Goal: Task Accomplishment & Management: Complete application form

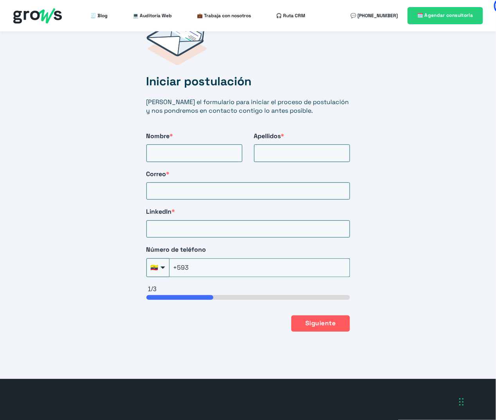
scroll to position [1304, 0]
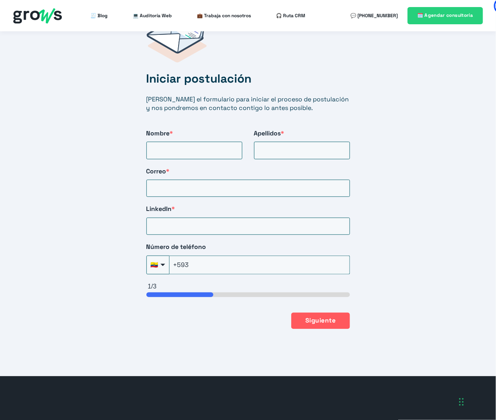
click at [178, 151] on div "Iniciar postulación [PERSON_NAME] el formulario para iniciar el proceso de post…" at bounding box center [248, 172] width 235 height 345
click at [178, 145] on input "Nombre *" at bounding box center [194, 150] width 96 height 17
type input "[PERSON_NAME]"
type input "[PERSON_NAME][EMAIL_ADDRESS][DOMAIN_NAME]"
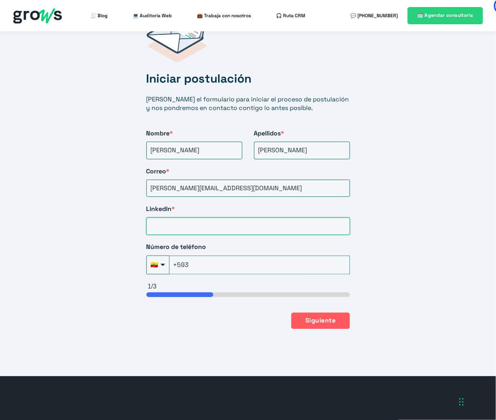
click at [193, 218] on input "LinkedIn *" at bounding box center [247, 226] width 203 height 17
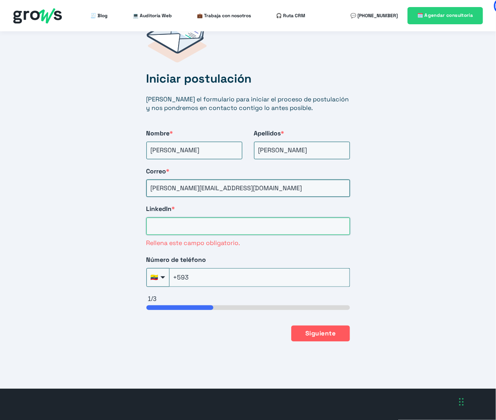
paste input "[URL][DOMAIN_NAME][PERSON_NAME]"
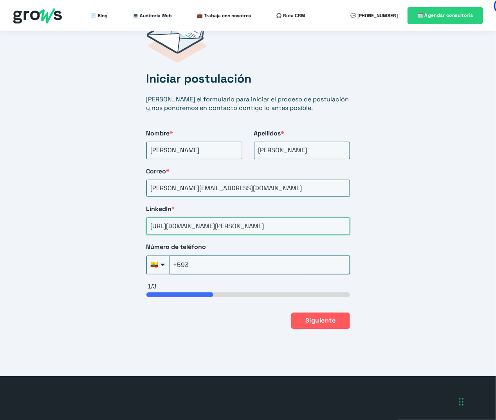
type input "[URL][DOMAIN_NAME][PERSON_NAME]"
click at [205, 255] on input "+593" at bounding box center [259, 264] width 180 height 19
type input "[PHONE_NUMBER]"
click at [306, 315] on button "Siguiente" at bounding box center [320, 320] width 58 height 16
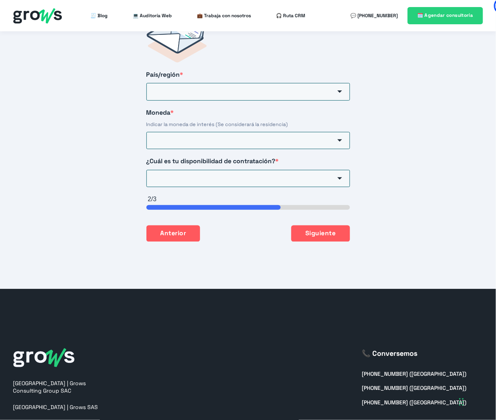
scroll to position [1217, 0]
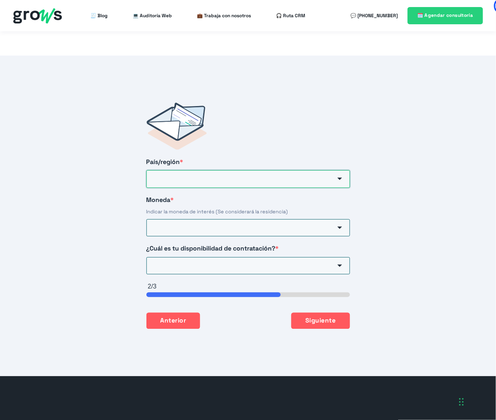
click at [236, 170] on input "País/región *" at bounding box center [247, 178] width 203 height 17
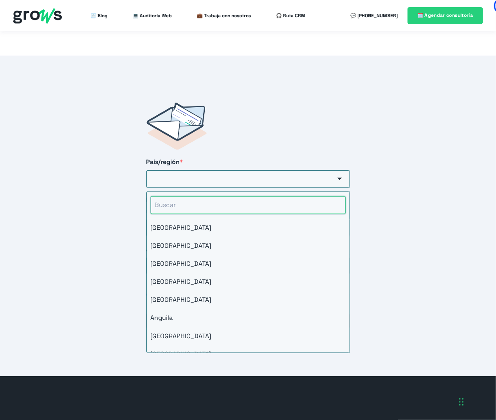
click at [207, 196] on input "HubSpot Form" at bounding box center [248, 204] width 195 height 17
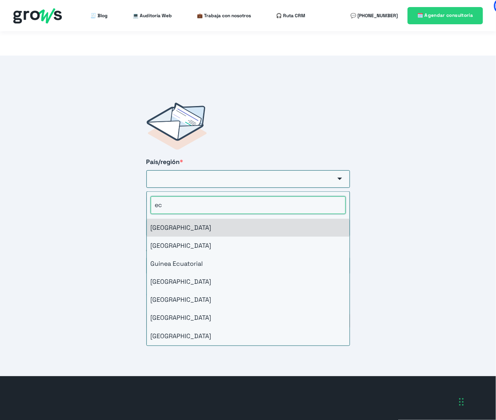
type input "ec"
click at [207, 219] on li "[GEOGRAPHIC_DATA]" at bounding box center [248, 228] width 203 height 18
type input "[GEOGRAPHIC_DATA]"
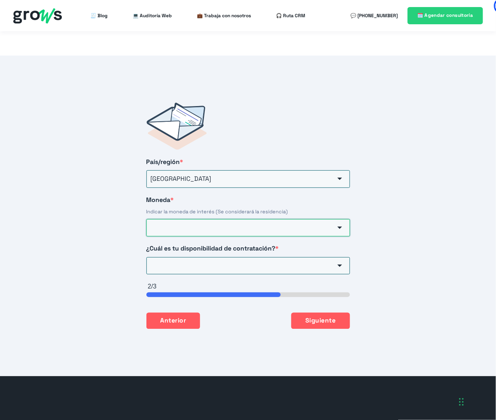
click at [204, 219] on input "Moneda *" at bounding box center [247, 227] width 203 height 17
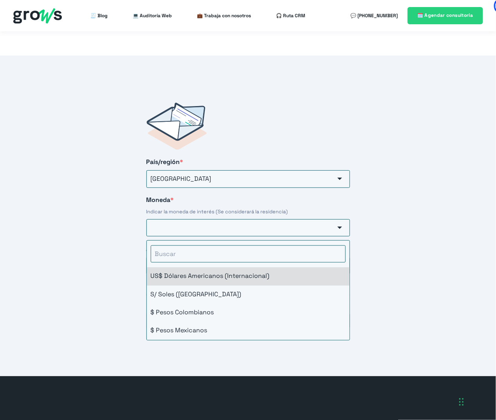
click at [200, 268] on li "US$ Dólares Americanos (Internacional)" at bounding box center [248, 276] width 203 height 18
type input "US$ Dólares Americanos (Internacional)"
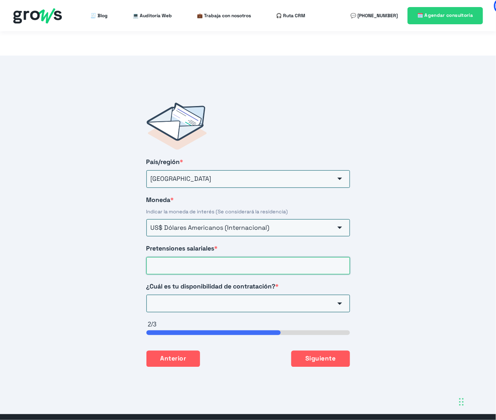
click at [201, 257] on input "Pretensiones salariales *" at bounding box center [247, 265] width 203 height 17
type input "2800"
click at [230, 295] on input "¿Cuál es tu disponibilidad de contratación? *" at bounding box center [247, 303] width 203 height 17
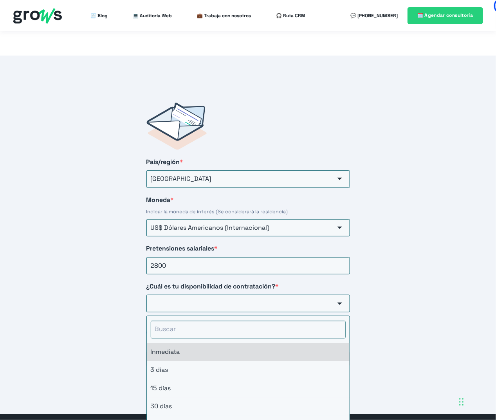
click at [208, 343] on li "Inmediata" at bounding box center [248, 352] width 203 height 18
type input "Inmediata"
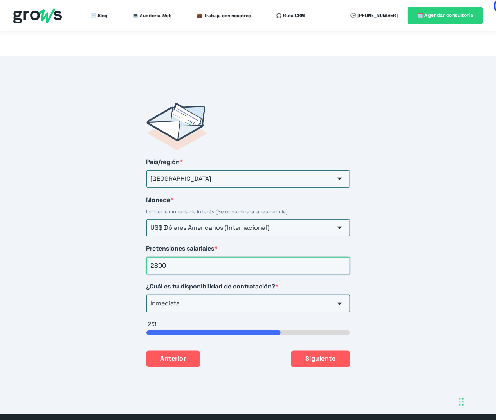
drag, startPoint x: 158, startPoint y: 255, endPoint x: 153, endPoint y: 254, distance: 4.6
click at [153, 257] on input "2800" at bounding box center [247, 265] width 203 height 17
type input "2500"
click at [247, 351] on div "Anterior Siguiente" at bounding box center [247, 359] width 203 height 16
click at [311, 351] on button "Siguiente" at bounding box center [320, 359] width 58 height 16
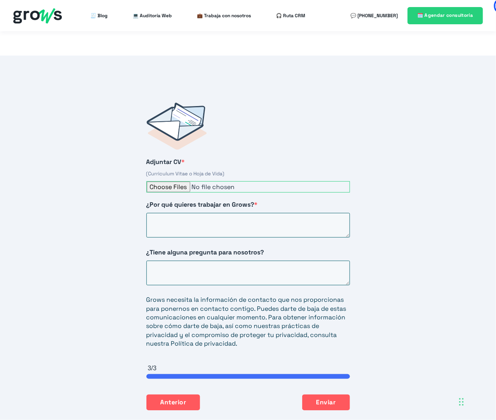
click at [160, 181] on input "Adjuntar CV *" at bounding box center [247, 186] width 203 height 11
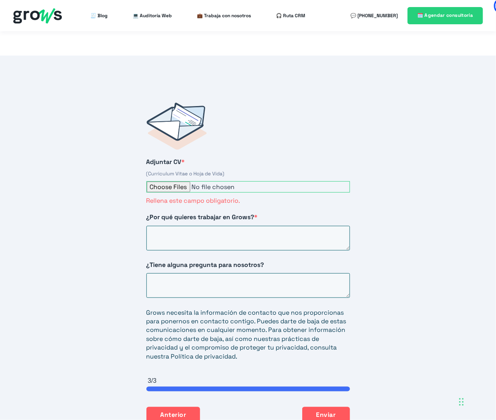
type input "C:\fakepath\HOJA DE VIDA [PERSON_NAME] MUÑOZ_2025.pdf"
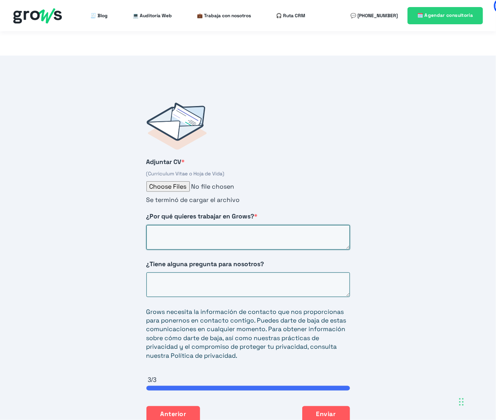
click at [201, 225] on textarea "¿Por qué quieres trabajar en Grows? *" at bounding box center [247, 237] width 203 height 25
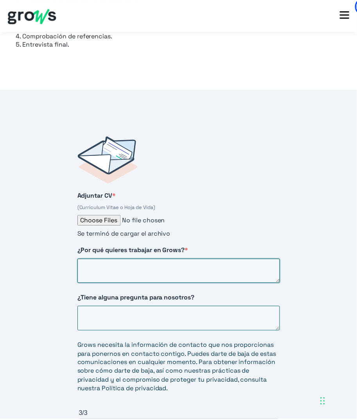
scroll to position [1246, 0]
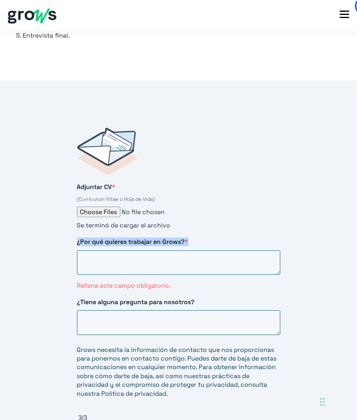
drag, startPoint x: 188, startPoint y: 232, endPoint x: 75, endPoint y: 234, distance: 113.1
click at [75, 234] on div "Adjuntar CV * (Curriculum Vitae o Hoja de Vida) Se terminó de cargar el archivo…" at bounding box center [178, 294] width 235 height 364
copy span "¿Por qué quieres trabajar en Grows? *"
click at [115, 253] on textarea "¿Por qué quieres trabajar en Grows? *" at bounding box center [178, 262] width 203 height 25
paste textarea "Deseo trabajar en Grows porque mi trayectoria combina experiencia técnica y est…"
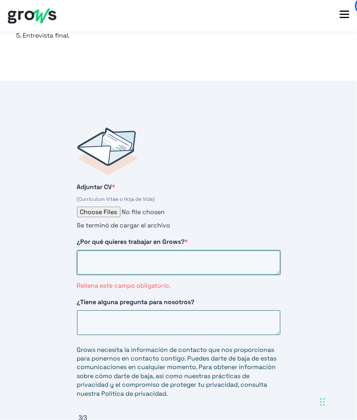
type textarea "Deseo trabajar en Grows porque mi trayectoria combina experiencia técnica y est…"
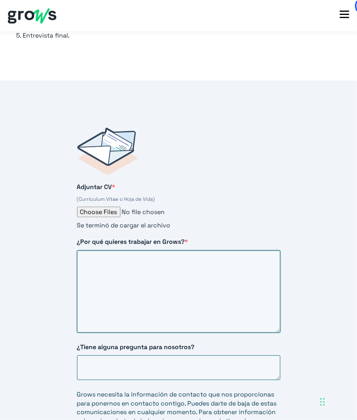
scroll to position [0, 0]
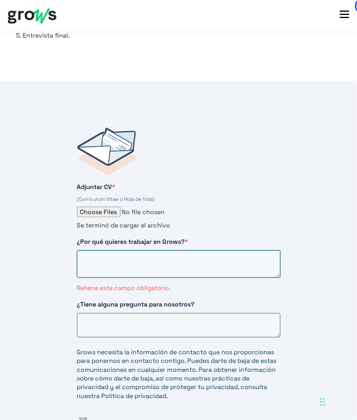
click at [178, 265] on textarea "¿Por qué quieres trabajar en Grows? *" at bounding box center [178, 263] width 203 height 27
click at [4, 28] on nav "🧾 Blog 💻 Auditoría Web 💼 Trabaja con nosotros 🎧 Ruta CRM 💬 [PHONE_NUMBER]" at bounding box center [178, 15] width 357 height 31
click at [107, 250] on textarea "¿Por qué quieres trabajar en Grows? *" at bounding box center [178, 263] width 203 height 27
paste textarea "Deseo trabajar en Grows porque mi trayectoria combina experiencia técnica y est…"
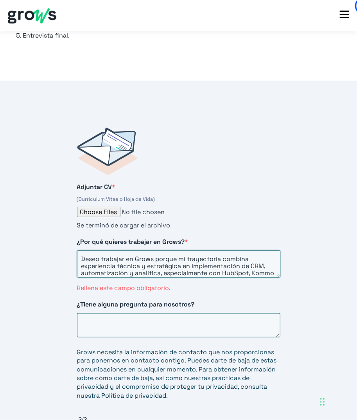
scroll to position [65, 0]
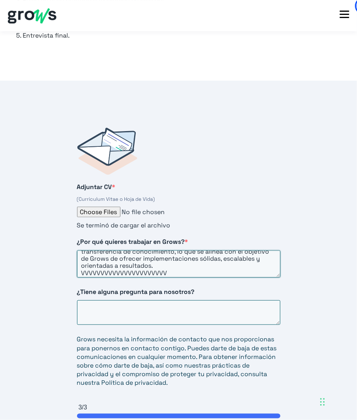
click at [250, 261] on textarea "Deseo trabajar en Grows porque mi trayectoria combina experiencia técnica y est…" at bounding box center [178, 263] width 203 height 27
click at [237, 252] on textarea "Deseo trabajar en Grows porque mi trayectoria combina experiencia técnica y est…" at bounding box center [178, 263] width 203 height 27
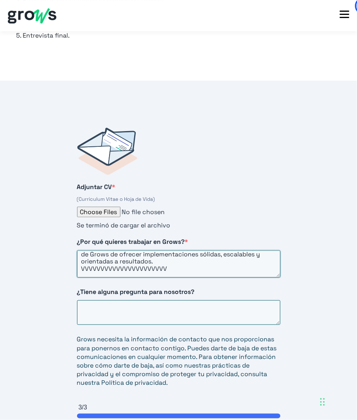
drag, startPoint x: 233, startPoint y: 254, endPoint x: 277, endPoint y: 267, distance: 46.7
click at [278, 305] on div "Adjuntar CV * (Curriculum Vitae o Hoja de Vida) Se terminó de cargar el archivo…" at bounding box center [178, 289] width 235 height 354
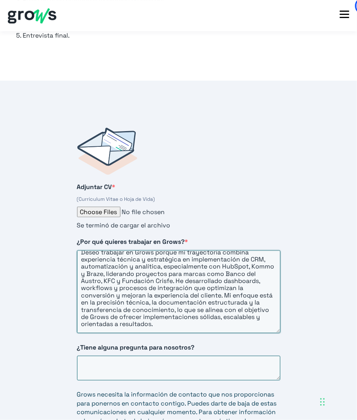
drag, startPoint x: 277, startPoint y: 264, endPoint x: 277, endPoint y: 315, distance: 50.5
click at [282, 320] on div "Adjuntar CV * (Curriculum Vitae o Hoja de Vida) Se terminó de cargar el archivo…" at bounding box center [178, 316] width 235 height 409
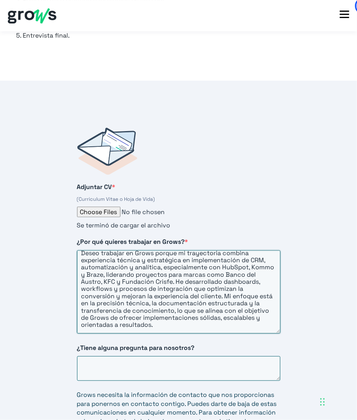
scroll to position [0, 0]
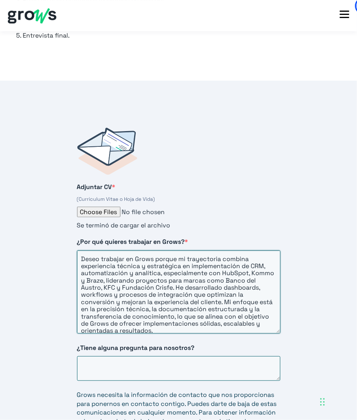
click at [90, 250] on textarea "Deseo trabajar en Grows porque mi trayectoria combina experiencia técnica y est…" at bounding box center [178, 291] width 203 height 83
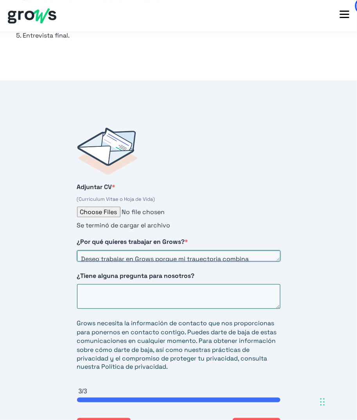
click at [90, 250] on textarea "Deseo trabajar en Grows porque mi trayectoria combina experiencia técnica y est…" at bounding box center [178, 255] width 203 height 11
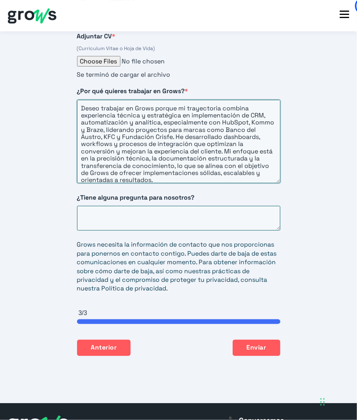
scroll to position [1351, 0]
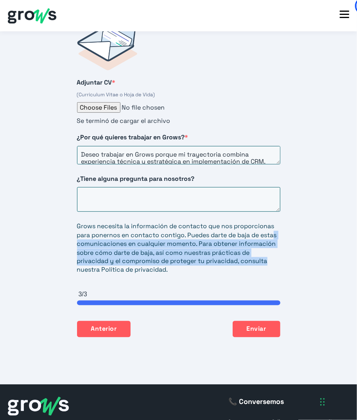
drag, startPoint x: 278, startPoint y: 220, endPoint x: 288, endPoint y: 182, distance: 39.9
click at [277, 255] on div "Adjuntar CV * (Curriculum Vitae o Hoja de Vida) Se terminó de cargar el archivo…" at bounding box center [178, 179] width 235 height 345
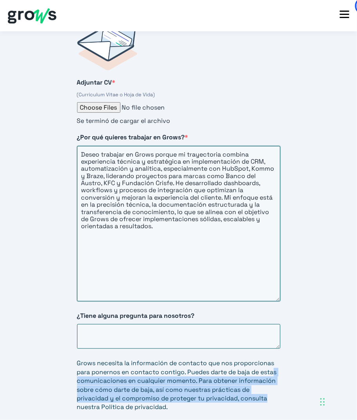
drag, startPoint x: 276, startPoint y: 153, endPoint x: 273, endPoint y: 291, distance: 138.9
click at [273, 291] on textarea "Deseo trabajar en Grows porque mi trayectoria combina experiencia técnica y est…" at bounding box center [178, 223] width 203 height 155
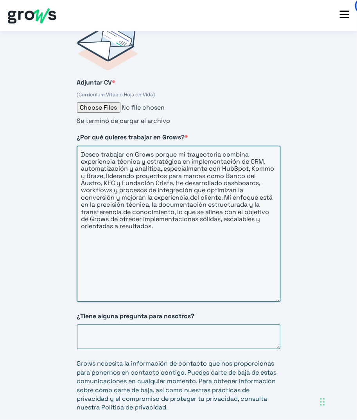
drag, startPoint x: 271, startPoint y: 267, endPoint x: 258, endPoint y: 242, distance: 28.0
click at [271, 261] on textarea "Deseo trabajar en Grows porque mi trayectoria combina experiencia técnica y est…" at bounding box center [178, 224] width 203 height 156
click at [83, 146] on textarea "Deseo trabajar en Grows porque mi trayectoria combina experiencia técnica y est…" at bounding box center [178, 224] width 203 height 156
click at [194, 146] on textarea "Me entantaría trabajar en Grows porque mi trayectoria combina experiencia técni…" at bounding box center [178, 224] width 203 height 156
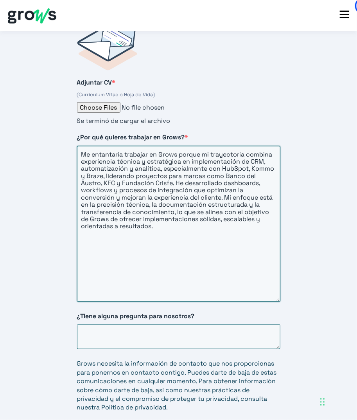
click at [194, 146] on textarea "Me entantaría trabajar en Grows porque mi trayectoria combina experiencia técni…" at bounding box center [178, 224] width 203 height 156
click at [176, 171] on textarea "Me entantaría trabajar en Grows ya que mi trayectoria combina experiencia técni…" at bounding box center [178, 224] width 203 height 156
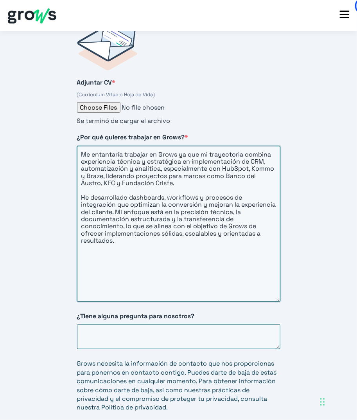
drag, startPoint x: 173, startPoint y: 171, endPoint x: 124, endPoint y: 171, distance: 48.9
click at [124, 171] on textarea "Me entantaría trabajar en Grows ya que mi trayectoria combina experiencia técni…" at bounding box center [178, 224] width 203 height 156
click at [175, 228] on textarea "Me entantaría trabajar en Grows ya que mi trayectoria combina experiencia técni…" at bounding box center [178, 224] width 203 height 156
click at [170, 238] on textarea "Me entantaría trabajar en Grows ya que mi trayectoria combina experiencia técni…" at bounding box center [178, 224] width 203 height 156
drag, startPoint x: 203, startPoint y: 204, endPoint x: 251, endPoint y: 198, distance: 48.1
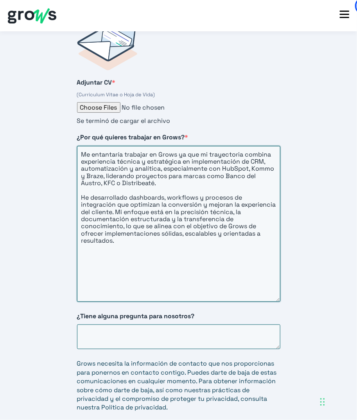
click at [233, 208] on textarea "Me entantaría trabajar en Grows ya que mi trayectoria combina experiencia técni…" at bounding box center [178, 224] width 203 height 156
click at [252, 198] on textarea "Me entantaría trabajar en Grows ya que mi trayectoria combina experiencia técni…" at bounding box center [178, 224] width 203 height 156
drag, startPoint x: 272, startPoint y: 203, endPoint x: 203, endPoint y: 202, distance: 68.1
click at [203, 202] on textarea "Me entantaría trabajar en Grows ya que mi trayectoria combina experiencia técni…" at bounding box center [178, 224] width 203 height 156
click at [257, 201] on textarea "Me entantaría trabajar en Grows ya que mi trayectoria combina experiencia técni…" at bounding box center [178, 224] width 203 height 156
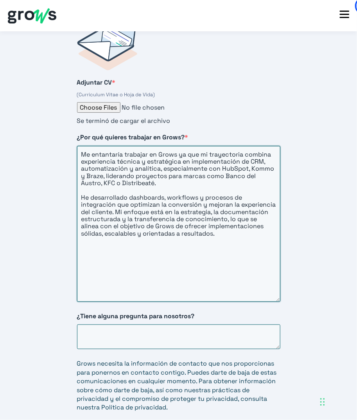
click at [257, 201] on textarea "Me entantaría trabajar en Grows ya que mi trayectoria combina experiencia técni…" at bounding box center [178, 224] width 203 height 156
click at [256, 203] on textarea "Me entantaría trabajar en Grows ya que mi trayectoria combina experiencia técni…" at bounding box center [178, 224] width 203 height 156
click at [180, 209] on textarea "Me entantaría trabajar en Grows ya que mi trayectoria combina experiencia técni…" at bounding box center [178, 224] width 203 height 156
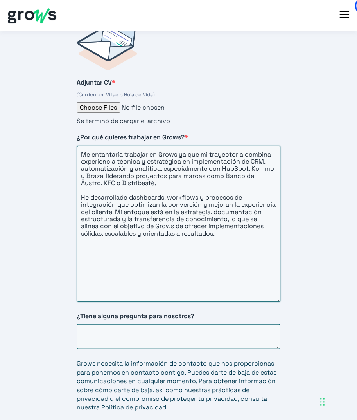
click at [177, 209] on textarea "Me entantaría trabajar en Grows ya que mi trayectoria combina experiencia técni…" at bounding box center [178, 224] width 203 height 156
click at [185, 246] on textarea "Me entantaría trabajar en Grows ya que mi trayectoria combina experiencia técni…" at bounding box center [178, 224] width 203 height 156
click at [273, 214] on textarea "Me entantaría trabajar en Grows ya que mi trayectoria combina experiencia técni…" at bounding box center [178, 224] width 203 height 156
click at [272, 210] on textarea "Me entantaría trabajar en Grows ya que mi trayectoria combina experiencia técni…" at bounding box center [178, 224] width 203 height 156
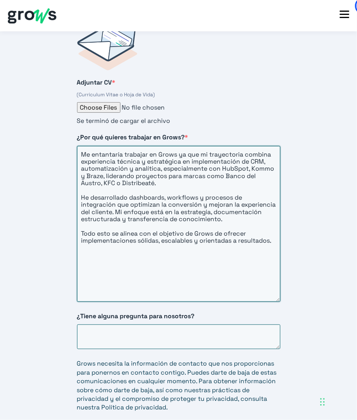
click at [157, 221] on textarea "Me entantaría trabajar en Grows ya que mi trayectoria combina experiencia técni…" at bounding box center [178, 224] width 203 height 156
drag, startPoint x: 189, startPoint y: 226, endPoint x: 219, endPoint y: 226, distance: 30.1
click at [219, 226] on textarea "Me entantaría trabajar en Grows ya que mi trayectoria combina experiencia técni…" at bounding box center [178, 224] width 203 height 156
click at [222, 252] on textarea "Me entantaría trabajar en Grows ya que mi trayectoria combina experiencia técni…" at bounding box center [178, 224] width 203 height 156
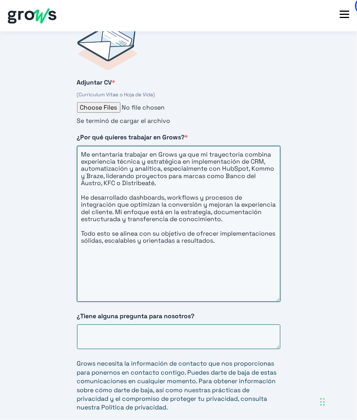
click at [225, 225] on textarea "Me entantaría trabajar en Grows ya que mi trayectoria combina experiencia técni…" at bounding box center [178, 224] width 203 height 156
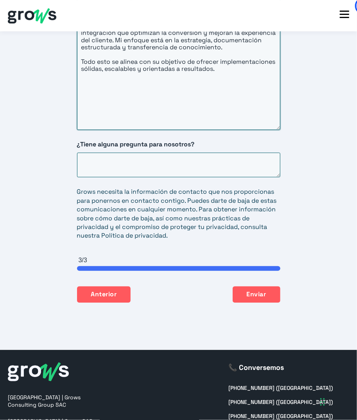
scroll to position [1507, 0]
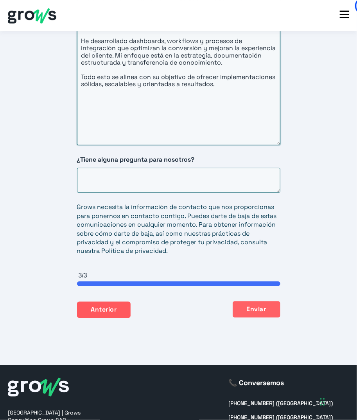
type textarea "Me entantaría trabajar en Grows ya que mi trayectoria combina experiencia técni…"
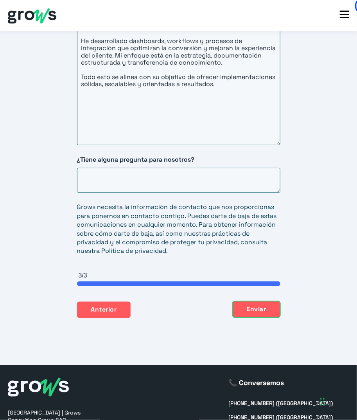
click at [254, 301] on button "Enviar" at bounding box center [257, 309] width 48 height 16
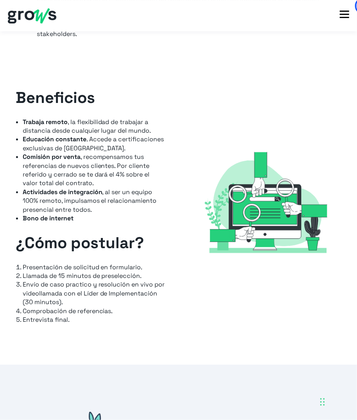
scroll to position [855, 0]
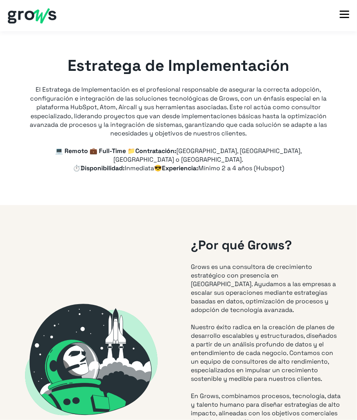
type input "+593"
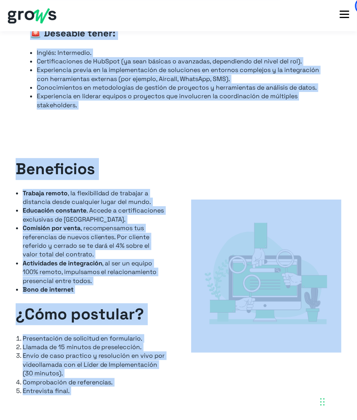
scroll to position [1012, 0]
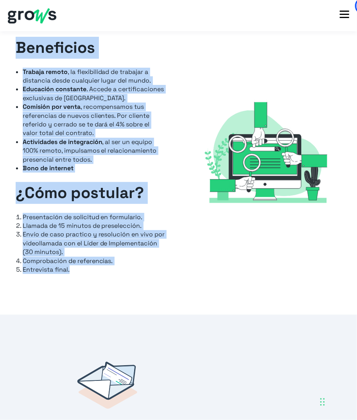
drag, startPoint x: 23, startPoint y: 166, endPoint x: 86, endPoint y: 268, distance: 119.6
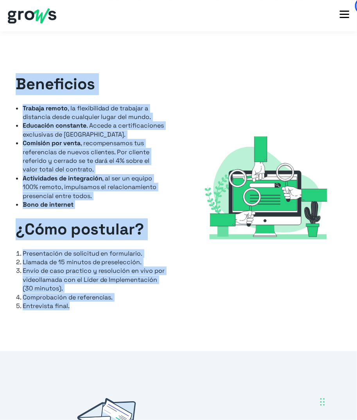
scroll to position [960, 0]
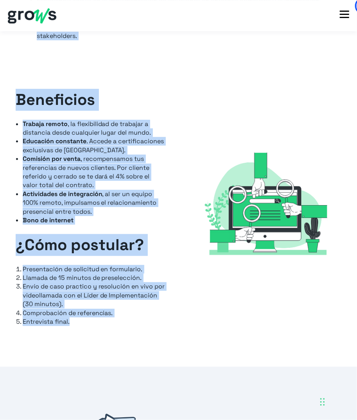
copy div "📋 Tus responsabilidades serán: Asegurar que todos los clientes completen la con…"
